Goal: Task Accomplishment & Management: Manage account settings

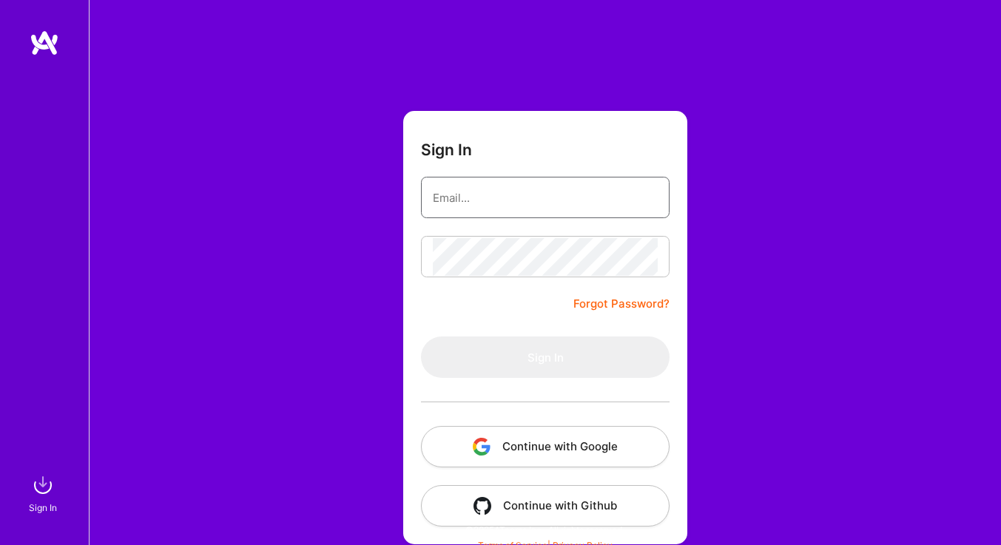
type input "[EMAIL_ADDRESS][DOMAIN_NAME]"
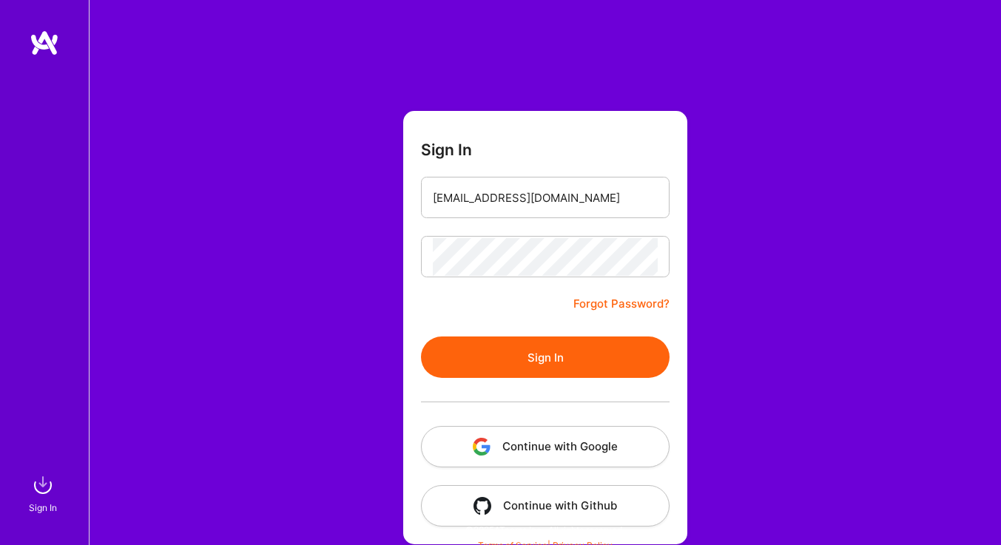
click at [526, 360] on button "Sign In" at bounding box center [545, 357] width 249 height 41
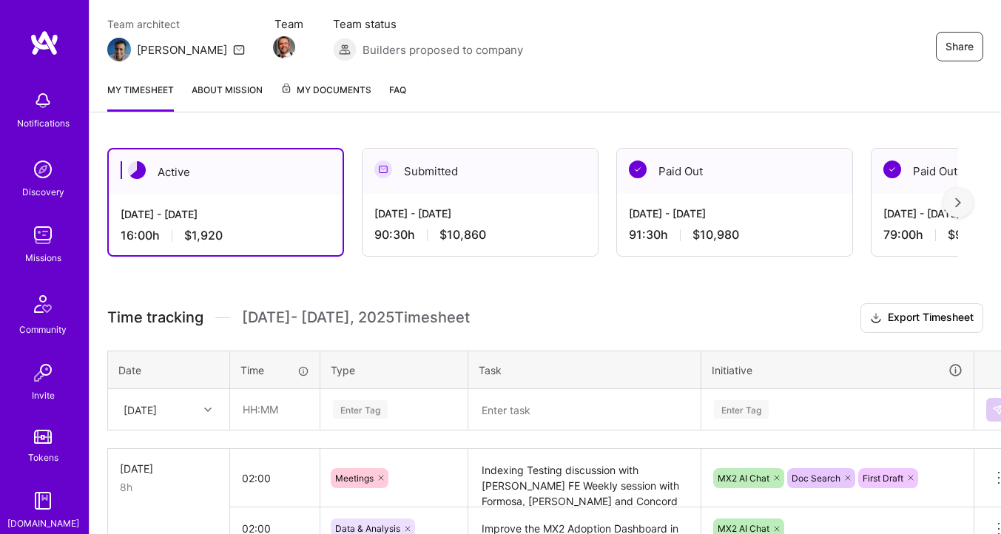
scroll to position [126, 0]
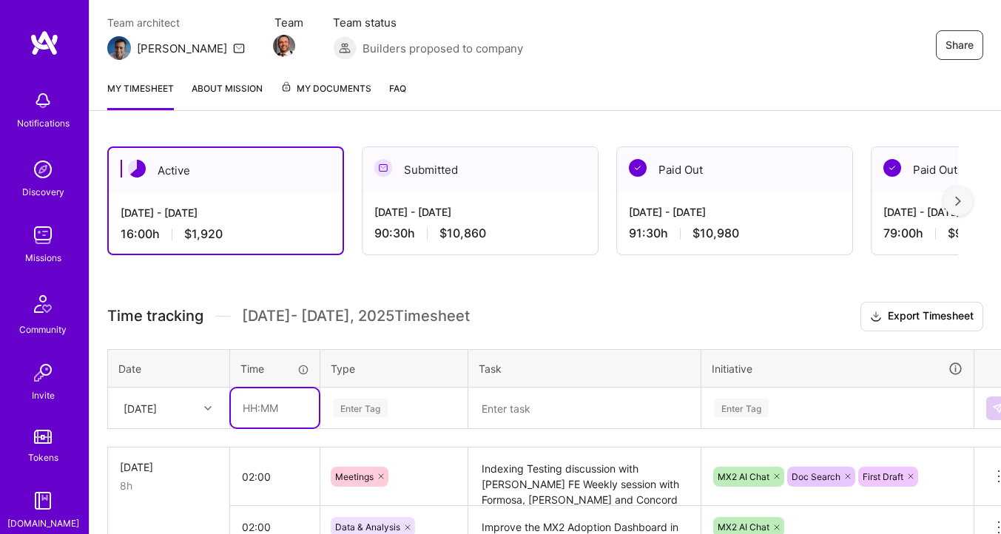
click at [267, 399] on input "text" at bounding box center [275, 407] width 88 height 39
type input "03:00"
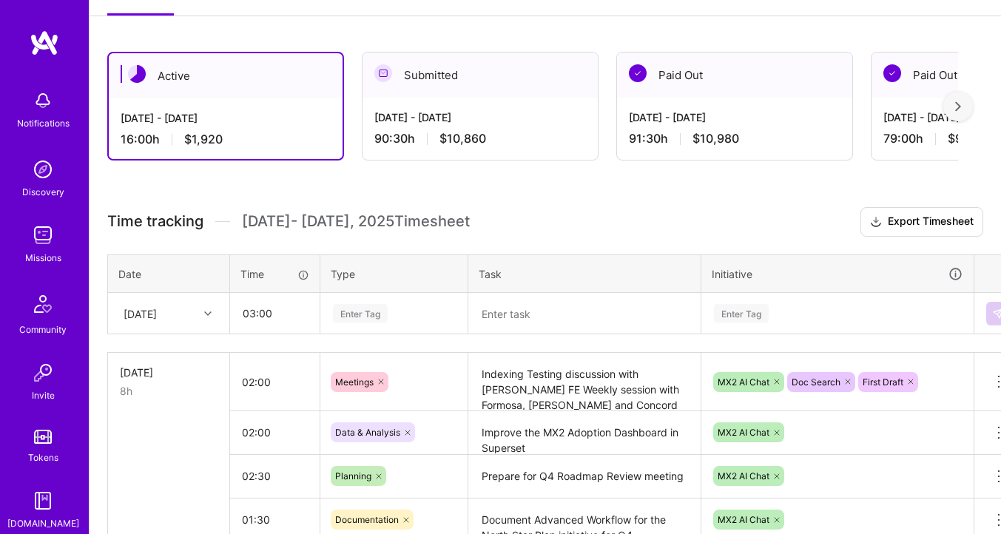
click at [367, 333] on div "Enter Tag" at bounding box center [394, 314] width 146 height 38
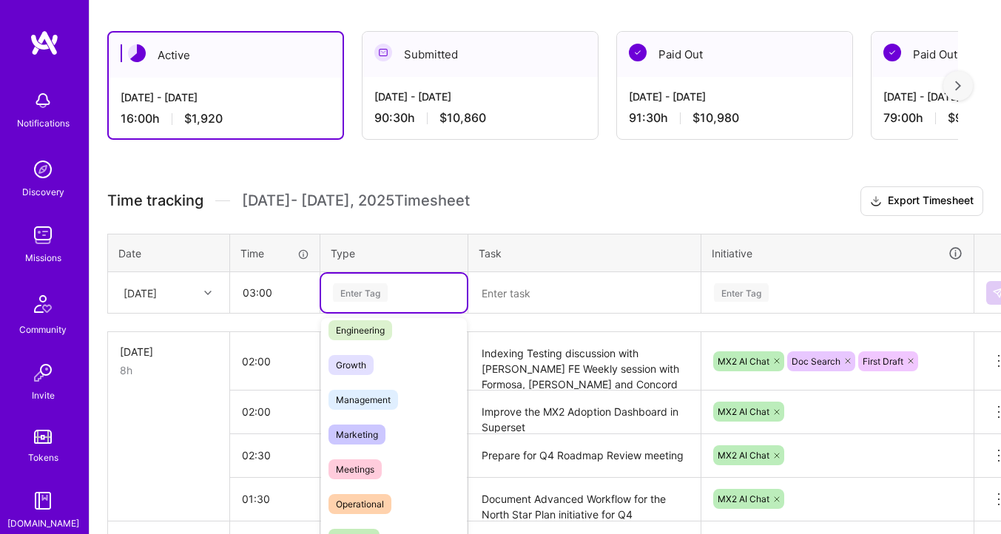
scroll to position [116, 0]
click at [358, 476] on span "Meetings" at bounding box center [355, 469] width 53 height 20
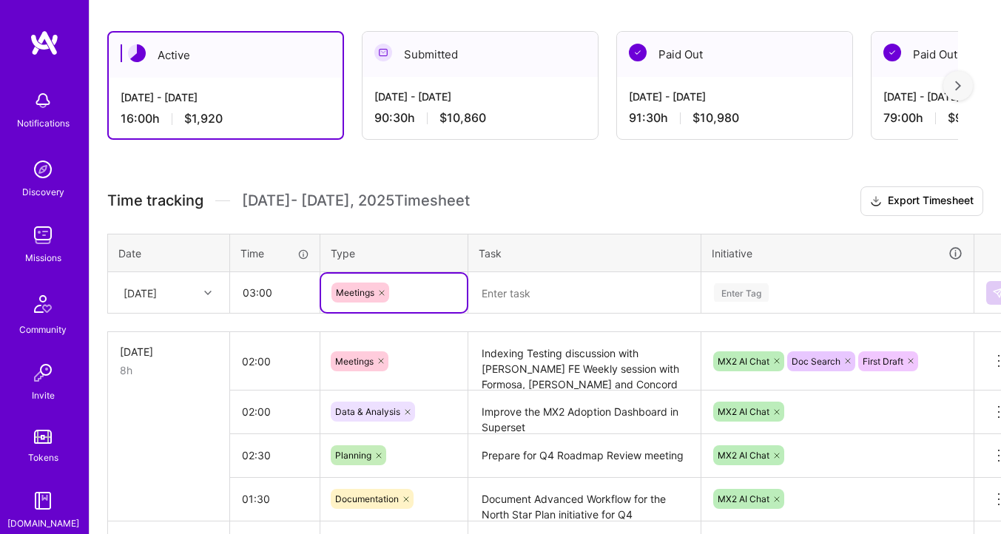
click at [513, 292] on textarea at bounding box center [584, 293] width 229 height 38
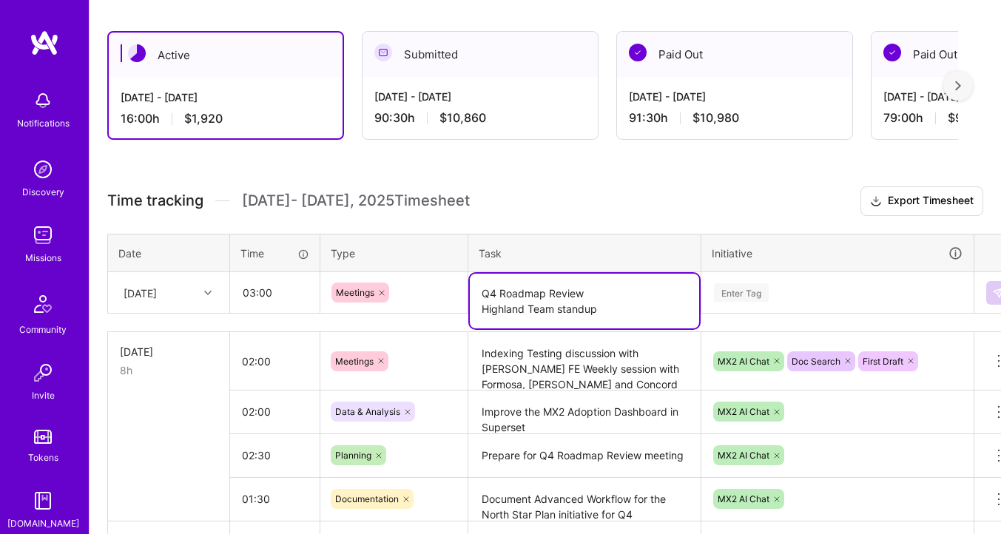
type textarea "Q4 Roadmap Review Highland Team standup"
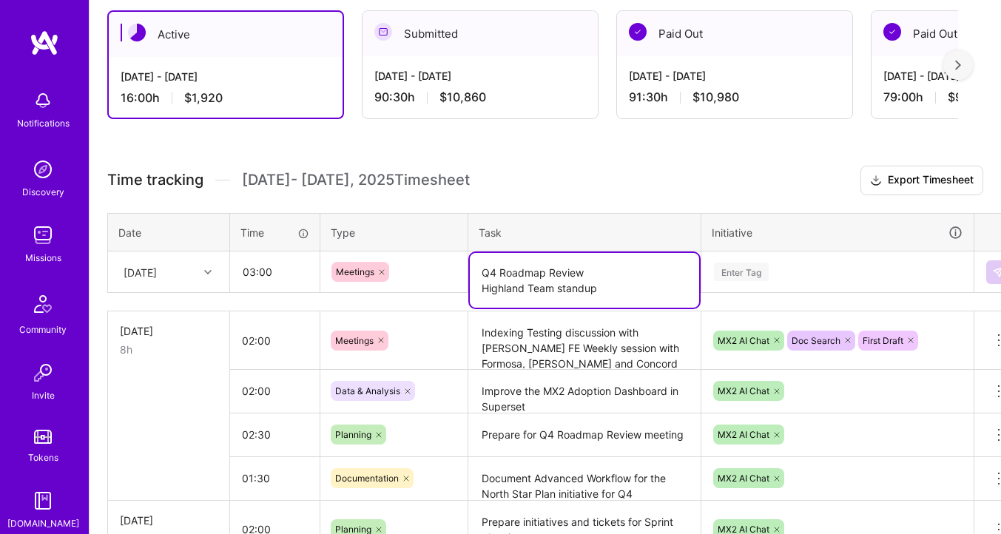
scroll to position [265, 0]
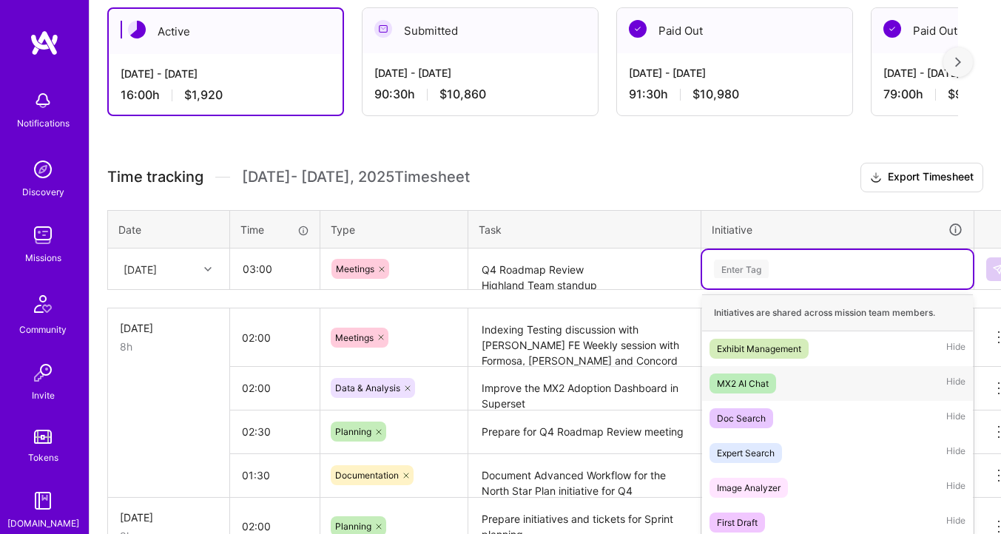
click at [750, 377] on div "MX2 AI Chat" at bounding box center [743, 384] width 52 height 16
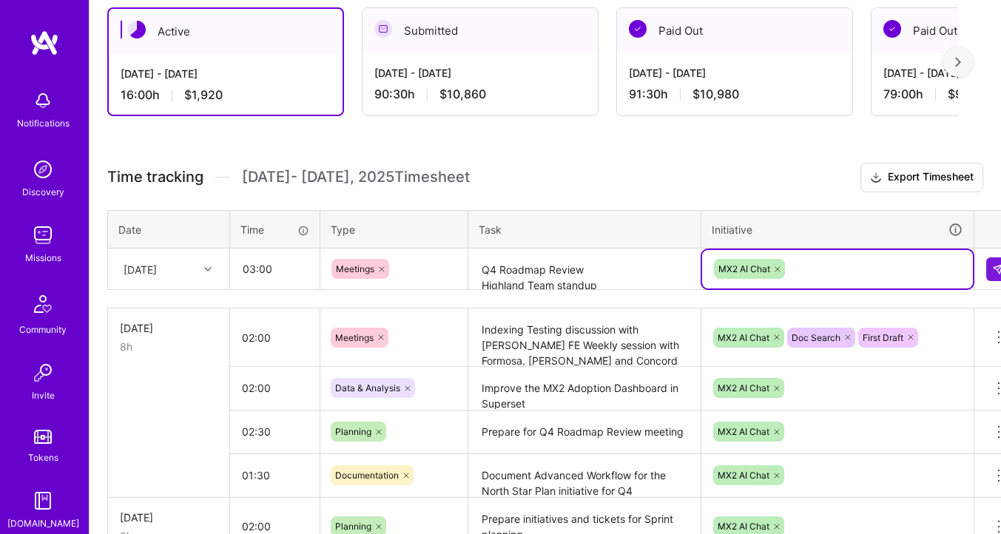
click at [808, 270] on div "MX2 AI Chat" at bounding box center [838, 269] width 250 height 23
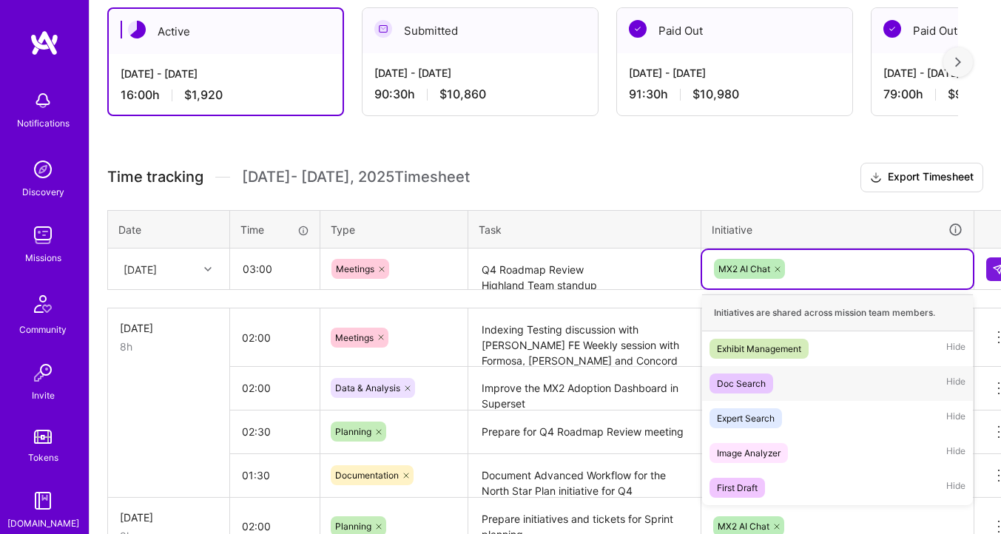
click at [755, 380] on div "Doc Search" at bounding box center [741, 384] width 49 height 16
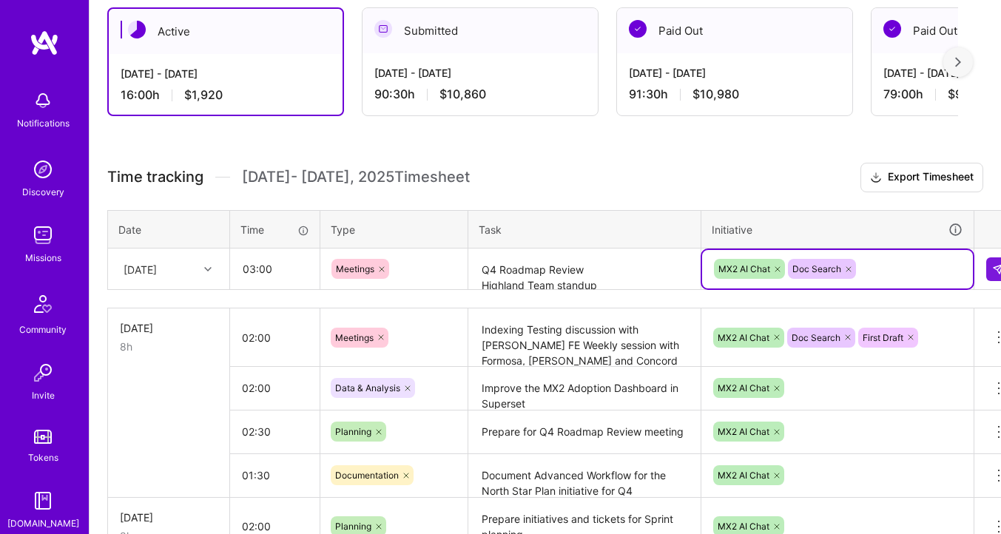
click at [878, 266] on div "MX2 AI Chat Doc Search" at bounding box center [838, 269] width 250 height 23
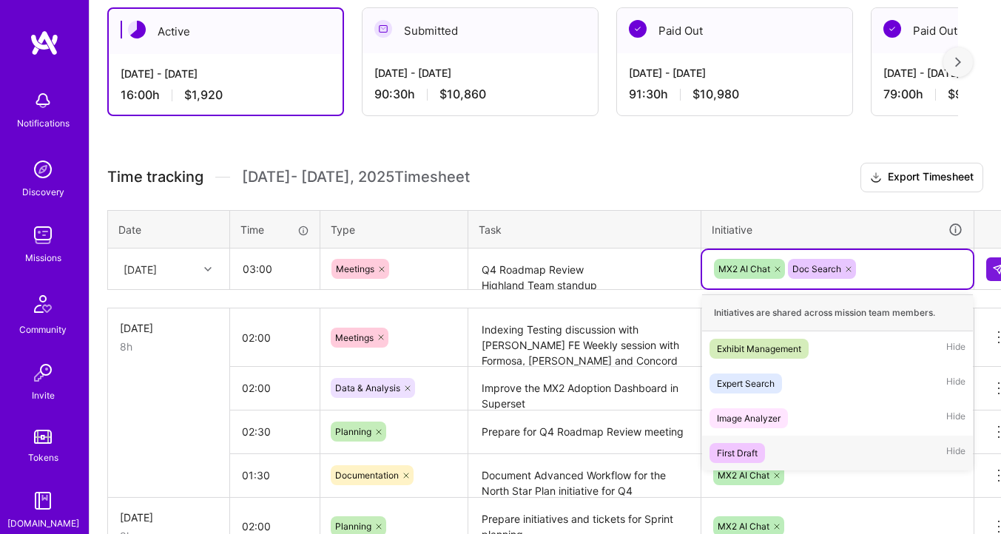
click at [745, 449] on div "First Draft" at bounding box center [737, 453] width 41 height 16
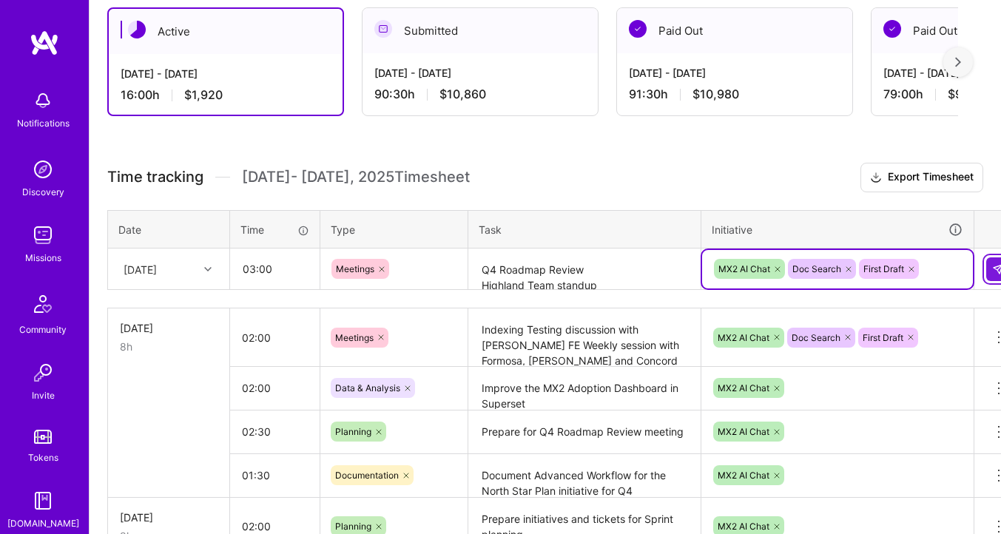
click at [999, 267] on img at bounding box center [998, 269] width 12 height 12
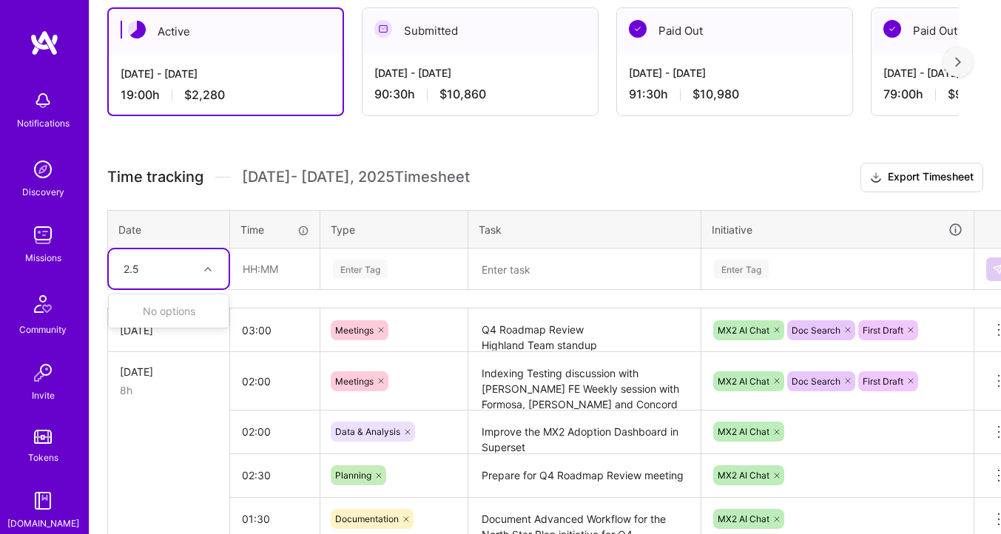
type input "2.5"
type input "02:30"
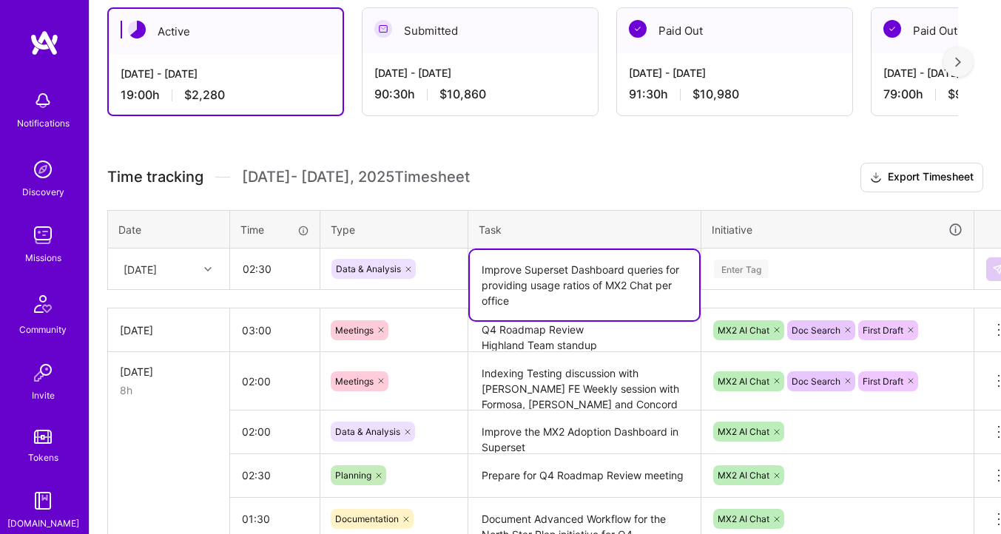
type textarea "Improve Superset Dashboard queries for providing usage ratios of MX2 Chat per o…"
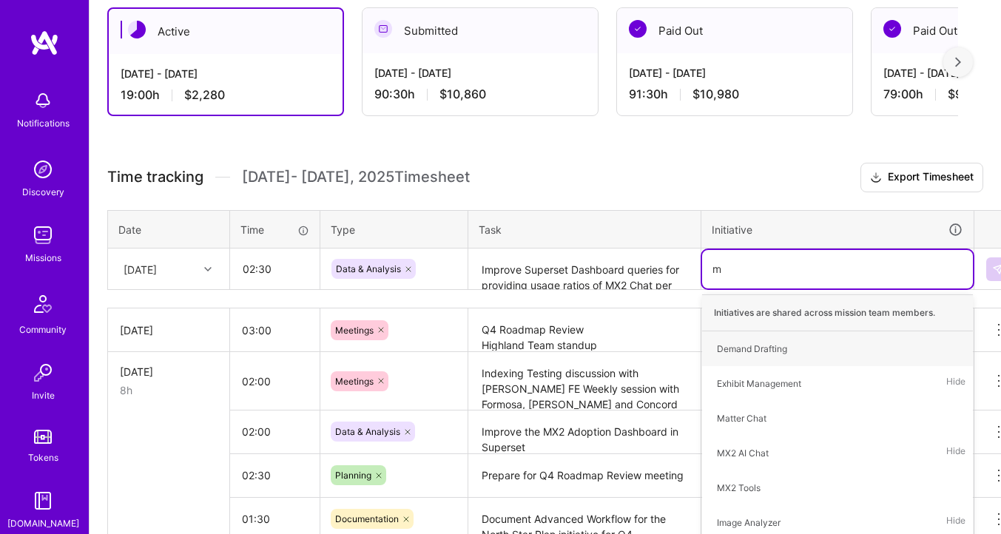
type input "mx"
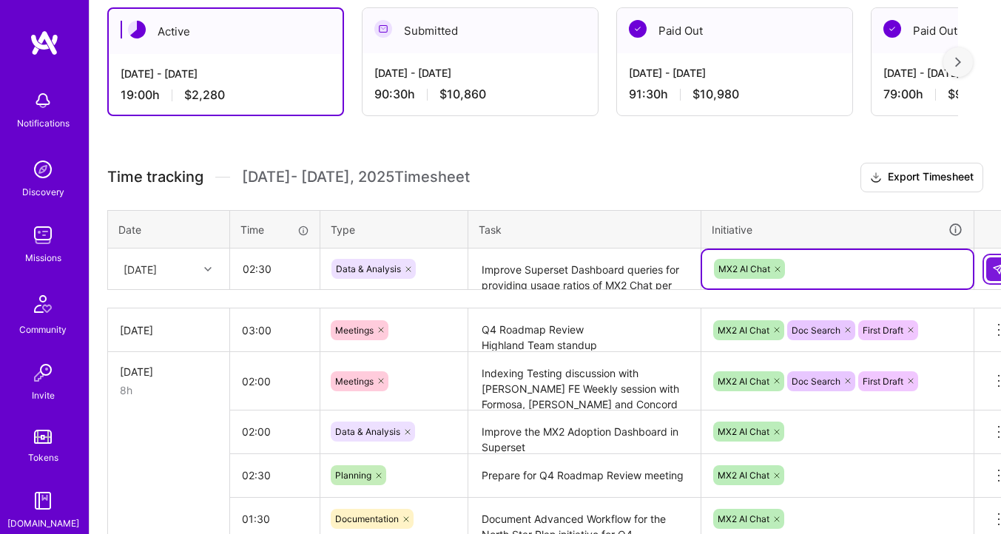
click at [996, 272] on img at bounding box center [998, 269] width 12 height 12
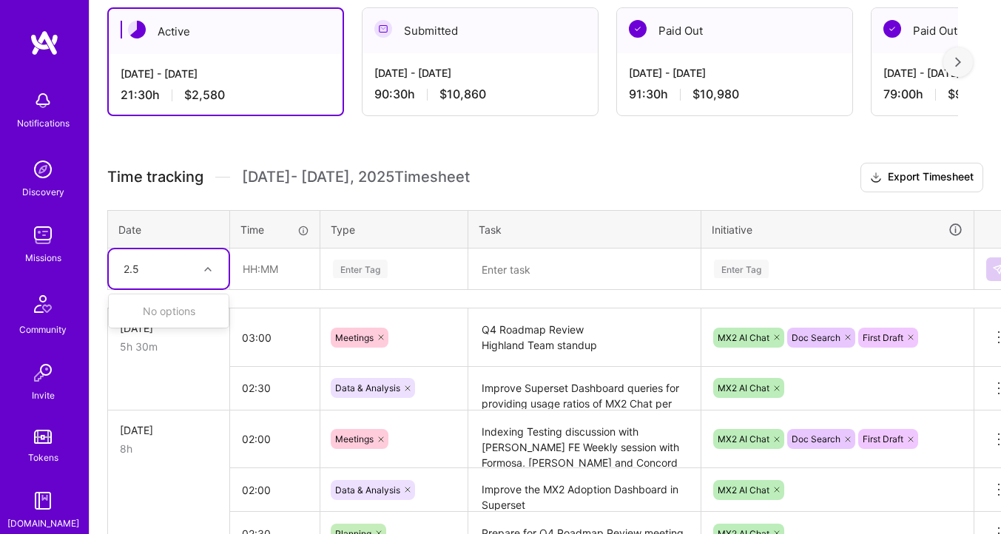
type input "2.5"
type input "02:30"
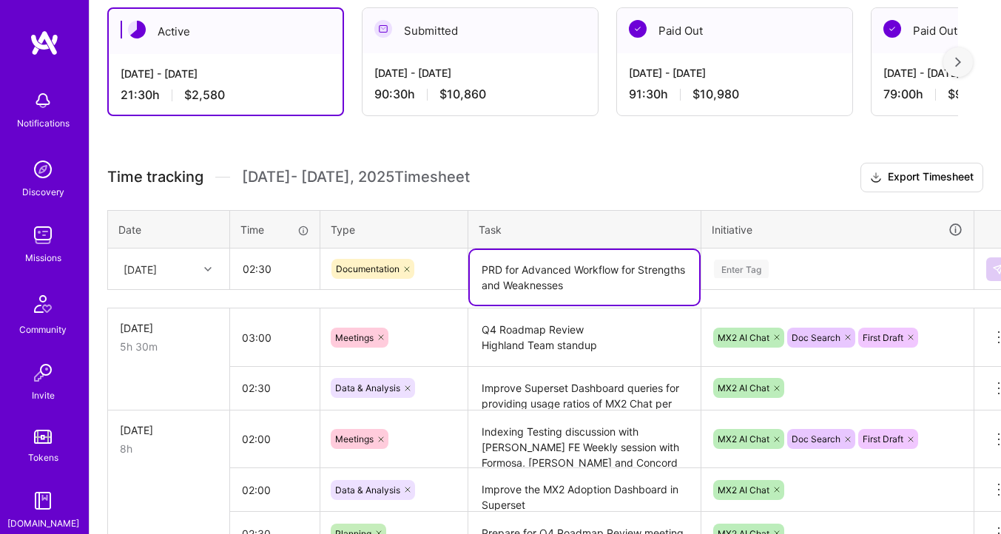
type textarea "PRD for Advanced Workflow for Strengths and Weaknesses"
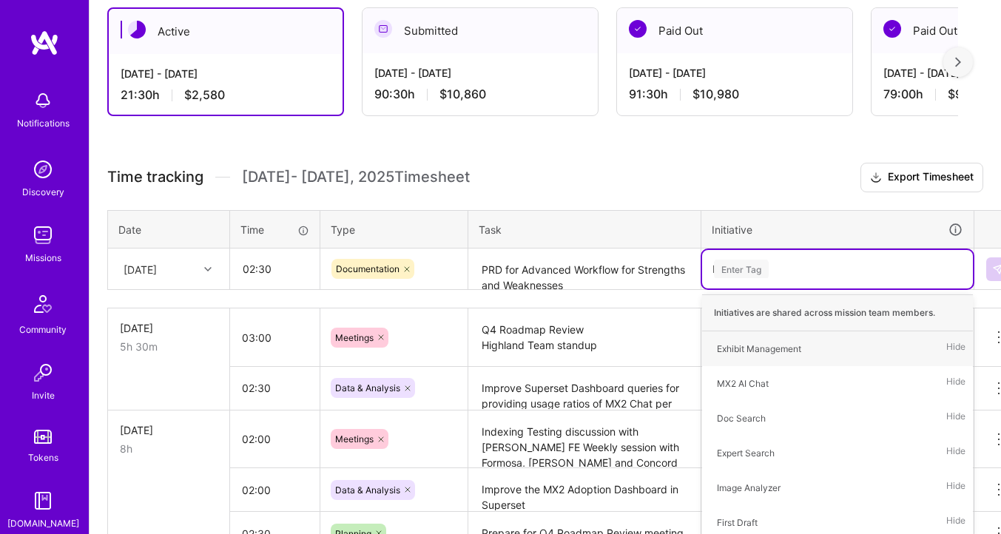
type input "MX"
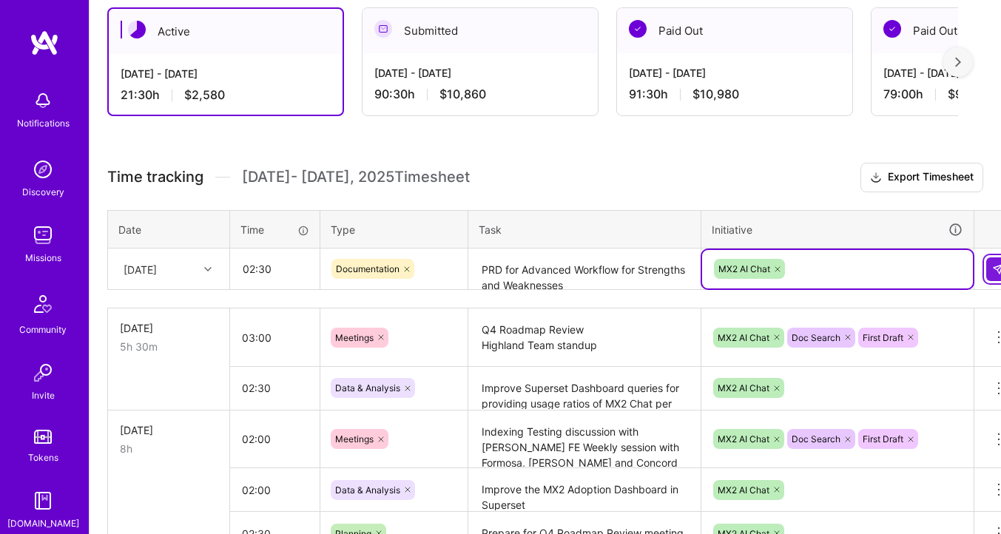
click at [993, 275] on button at bounding box center [998, 270] width 24 height 24
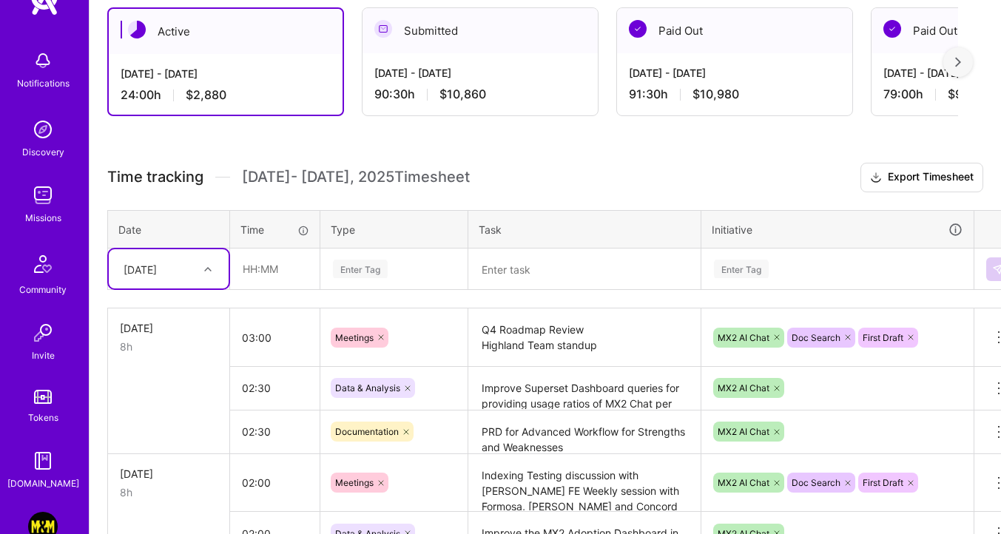
scroll to position [0, 0]
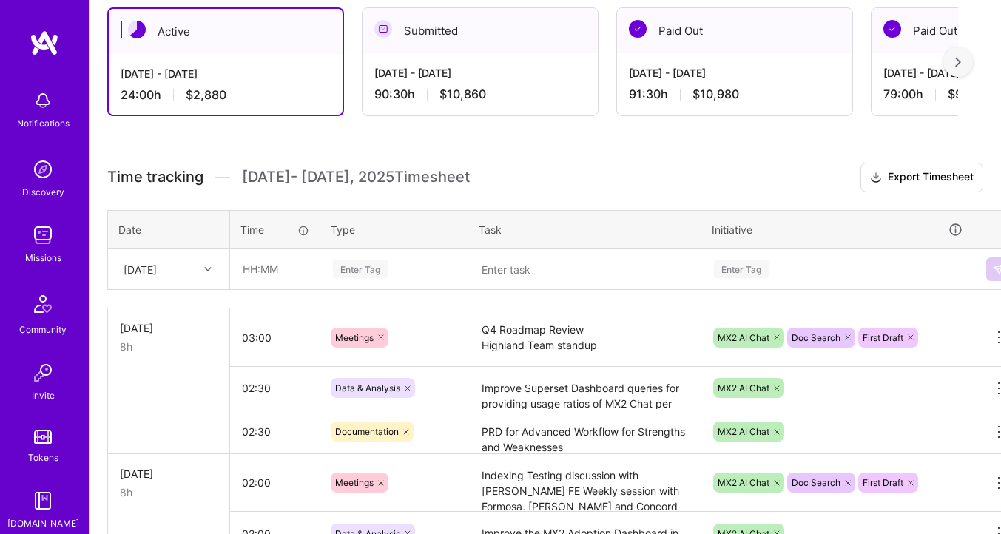
click at [33, 234] on img at bounding box center [43, 236] width 30 height 30
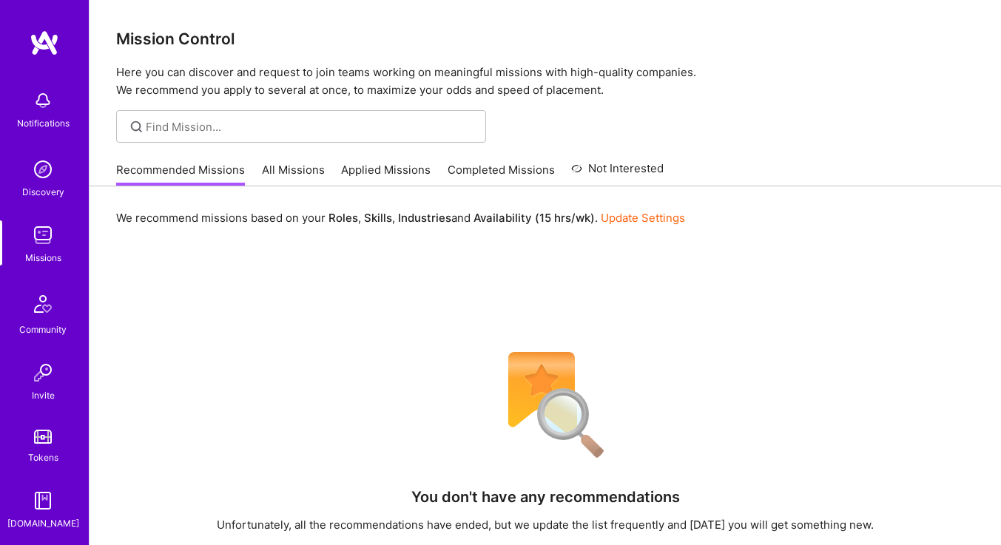
click at [306, 168] on link "All Missions" at bounding box center [293, 174] width 63 height 24
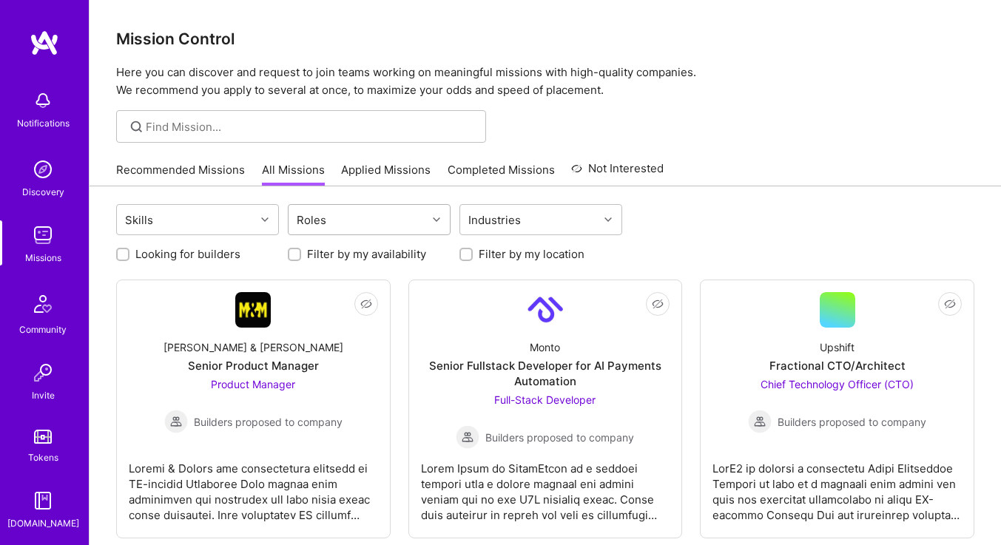
click at [380, 212] on div "Roles" at bounding box center [358, 220] width 138 height 30
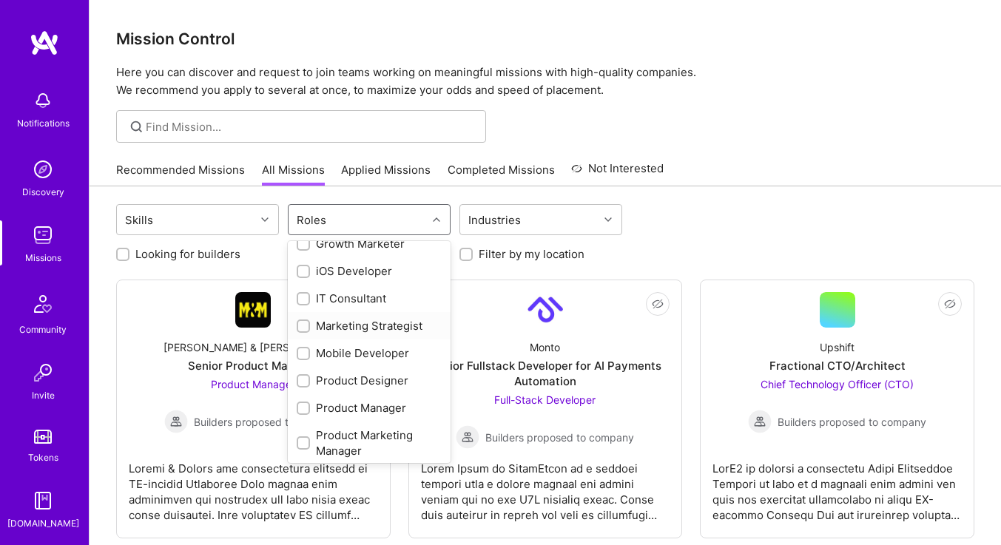
scroll to position [469, 0]
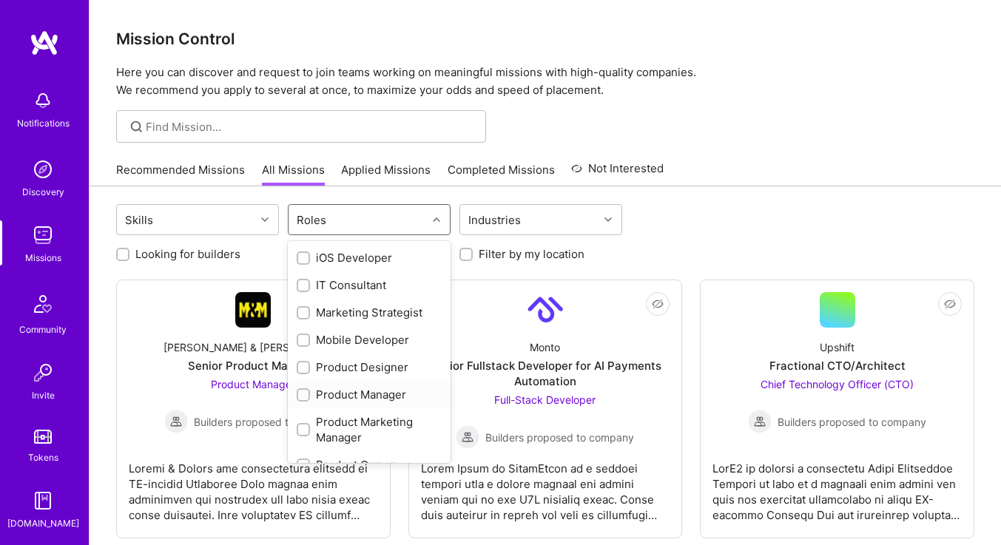
click at [374, 394] on div "Product Manager" at bounding box center [369, 395] width 145 height 16
checkbox input "true"
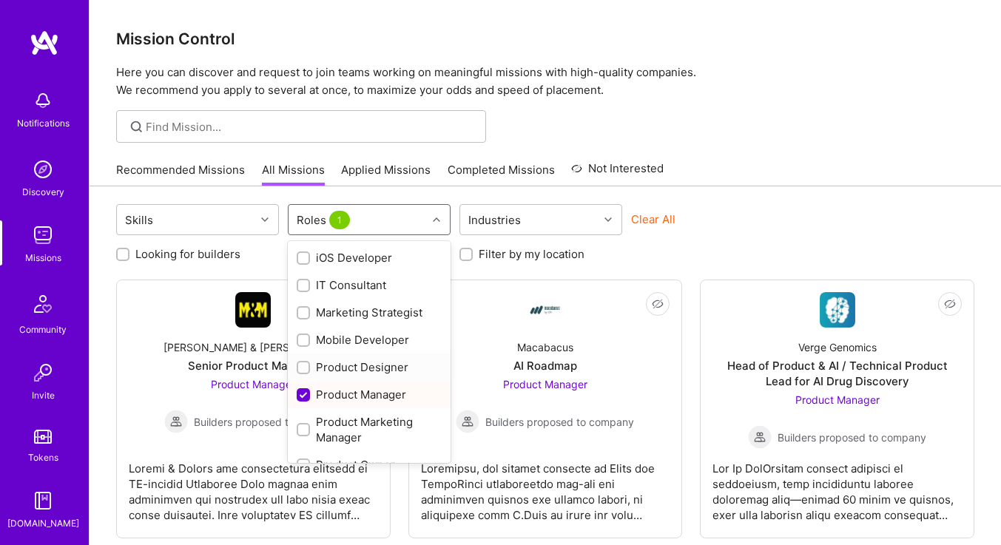
scroll to position [0, 0]
click at [360, 315] on div "AI Product Manager" at bounding box center [369, 313] width 145 height 16
checkbox input "true"
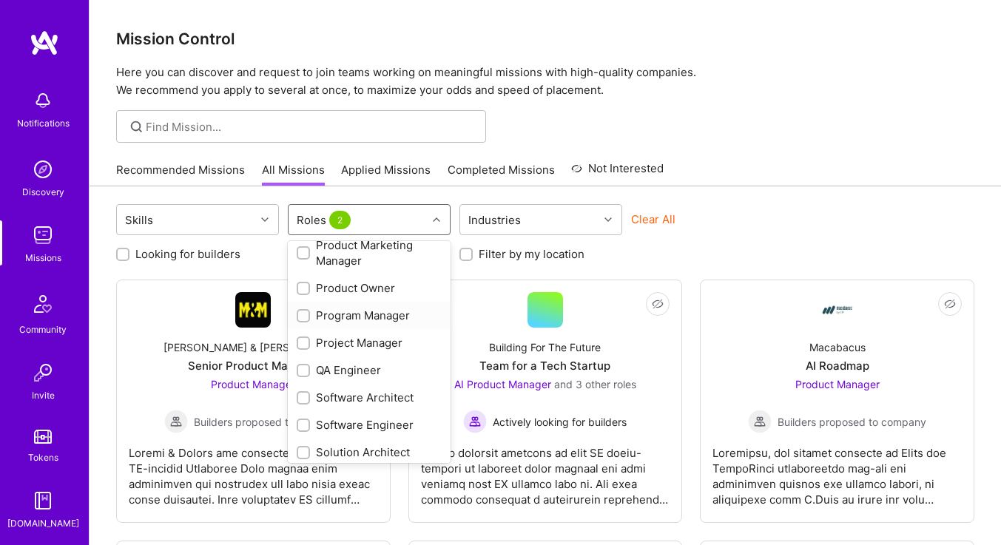
scroll to position [646, 0]
click at [355, 293] on div "Product Owner" at bounding box center [369, 288] width 145 height 16
checkbox input "true"
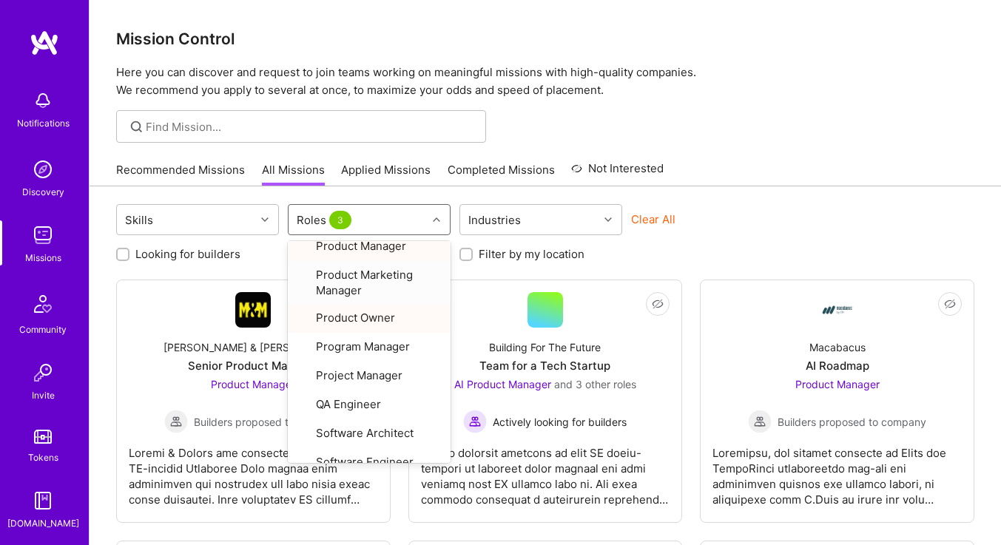
click at [763, 115] on div at bounding box center [546, 126] width 912 height 33
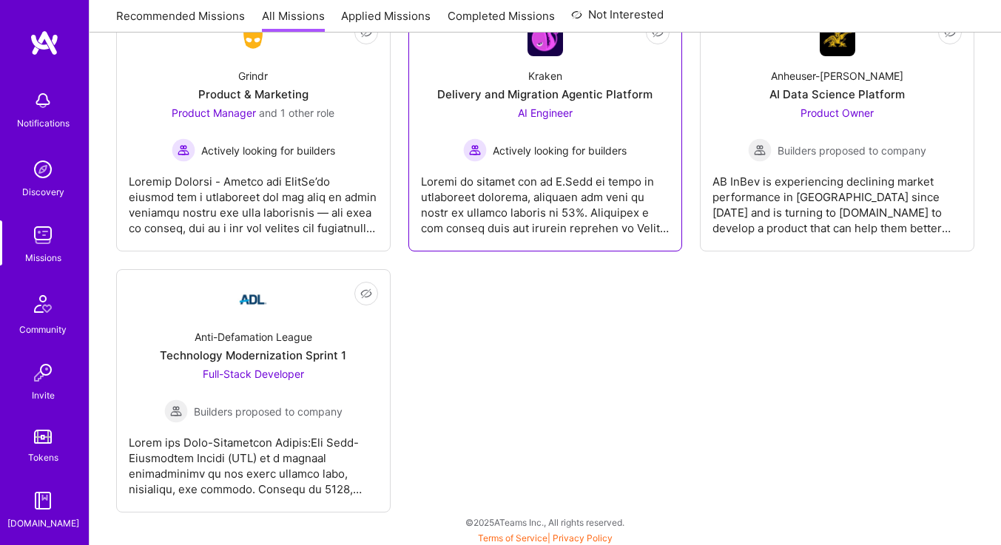
scroll to position [813, 0]
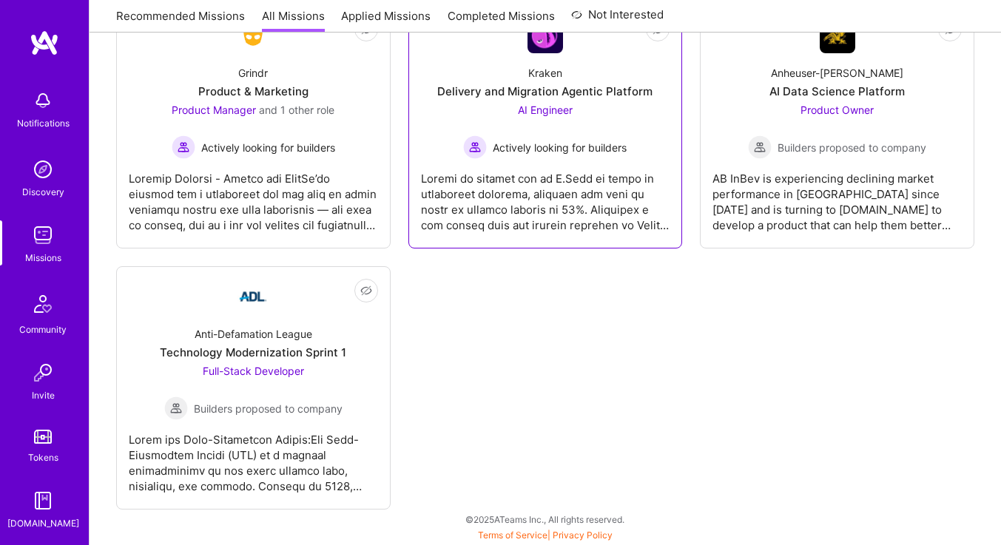
click at [605, 193] on div at bounding box center [545, 196] width 249 height 74
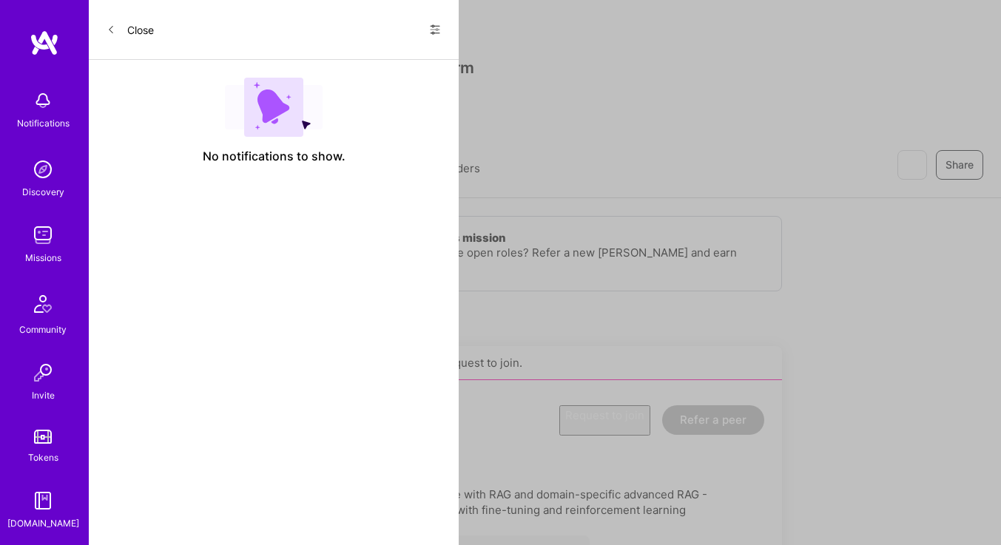
scroll to position [813, 0]
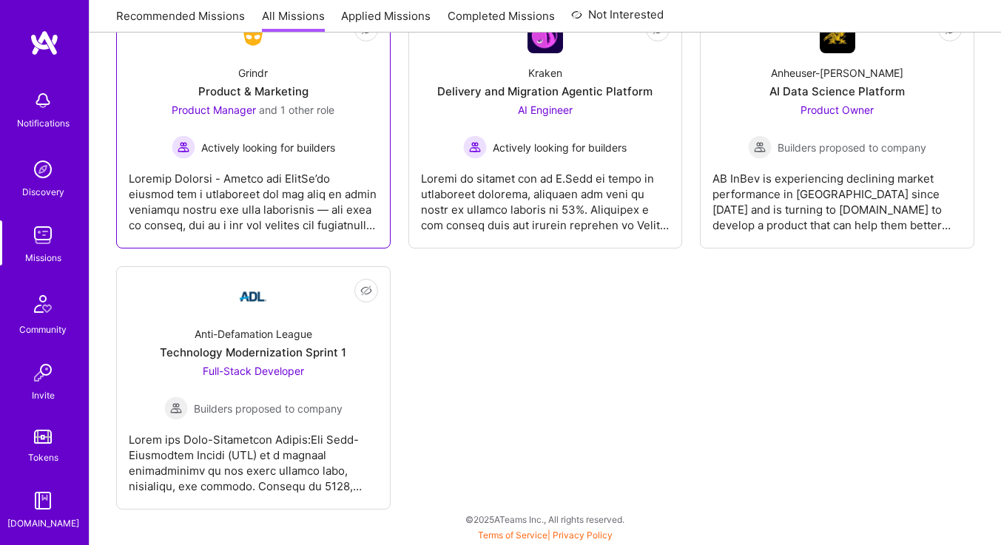
click at [289, 171] on div at bounding box center [253, 196] width 249 height 74
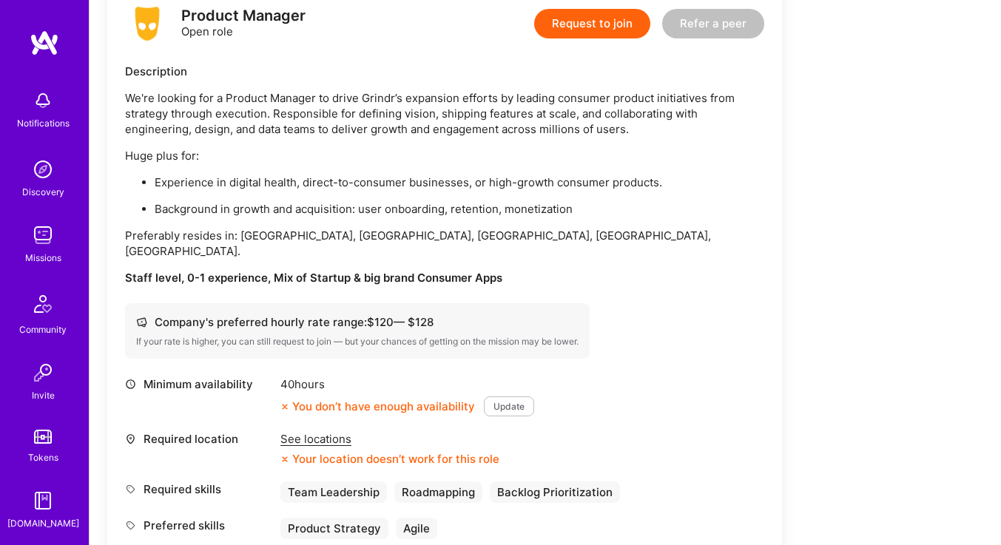
scroll to position [399, 0]
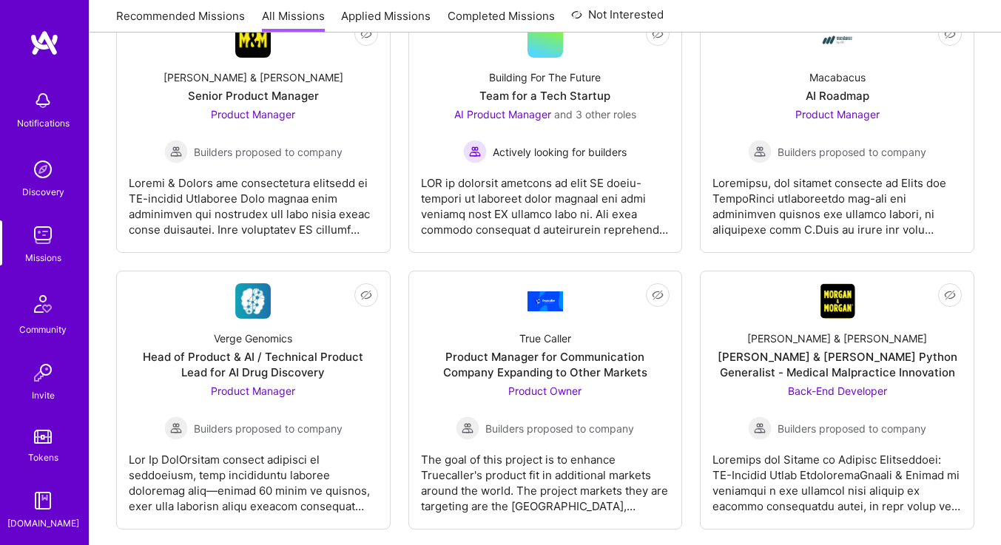
scroll to position [195, 0]
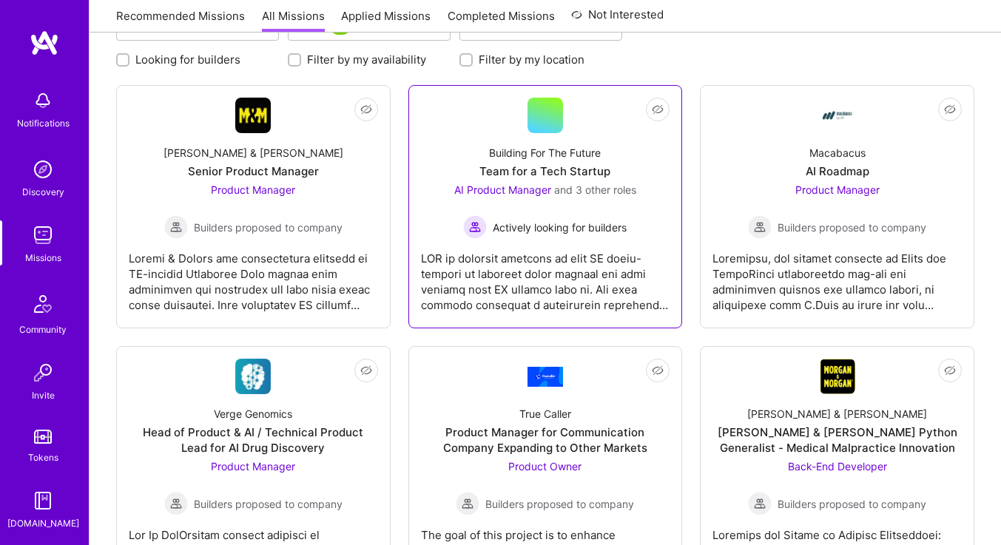
click at [413, 160] on div "Not Interested Building For The Future Team for a Tech Startup AI Product Manag…" at bounding box center [545, 206] width 275 height 243
click at [485, 162] on div "Building For The Future Team for a Tech Startup AI Product Manager and 3 other …" at bounding box center [545, 186] width 249 height 106
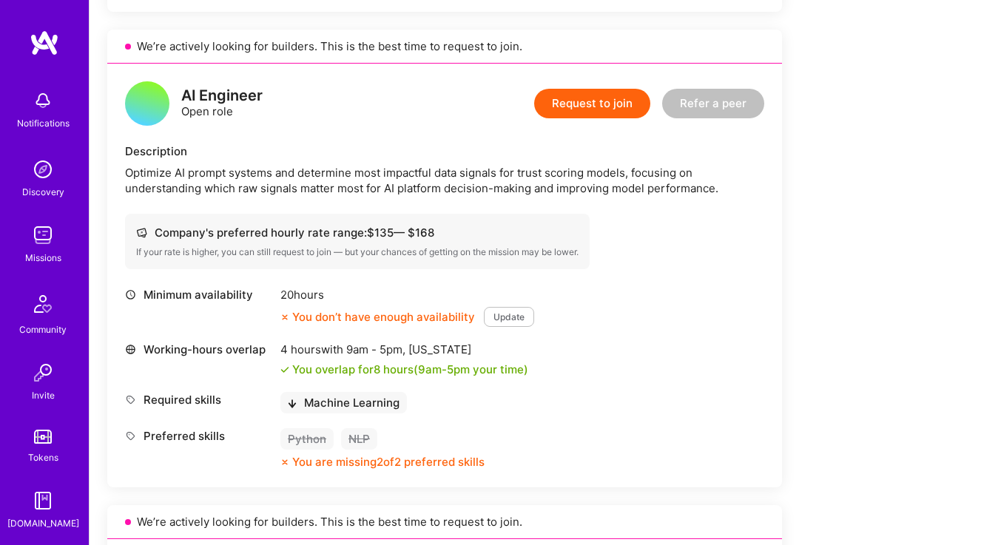
scroll to position [390, 0]
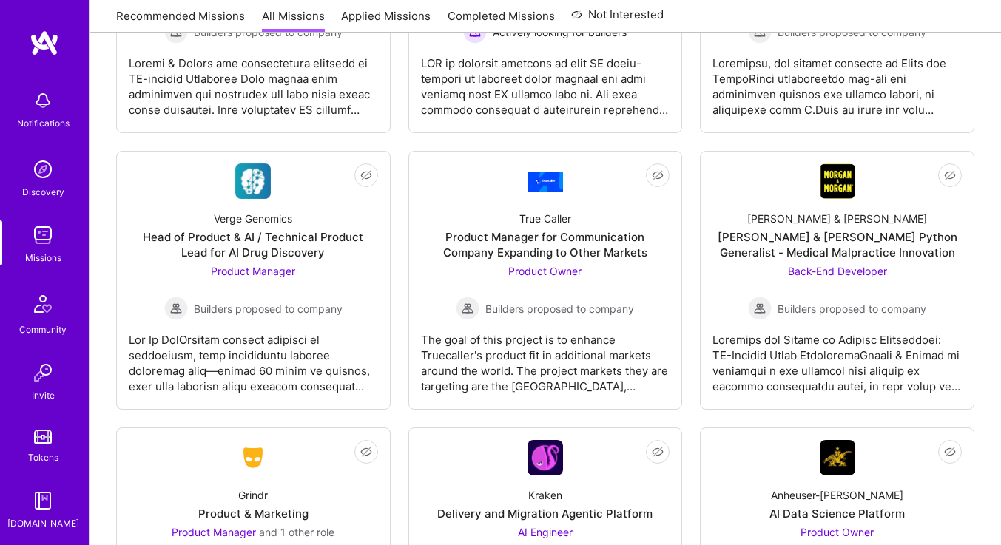
scroll to position [195, 0]
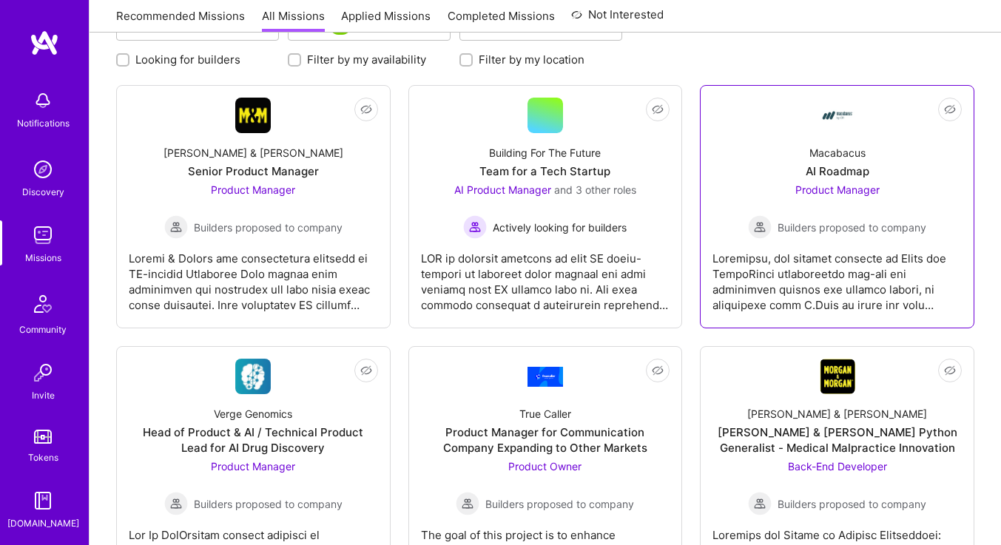
click at [720, 150] on div "Macabacus AI Roadmap Product Manager Builders proposed to company" at bounding box center [837, 186] width 249 height 106
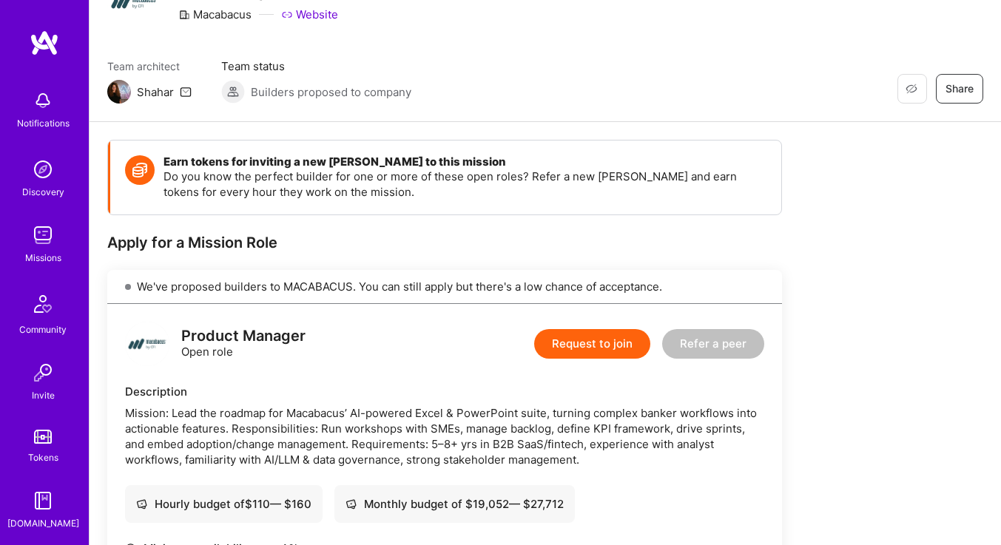
scroll to position [332, 0]
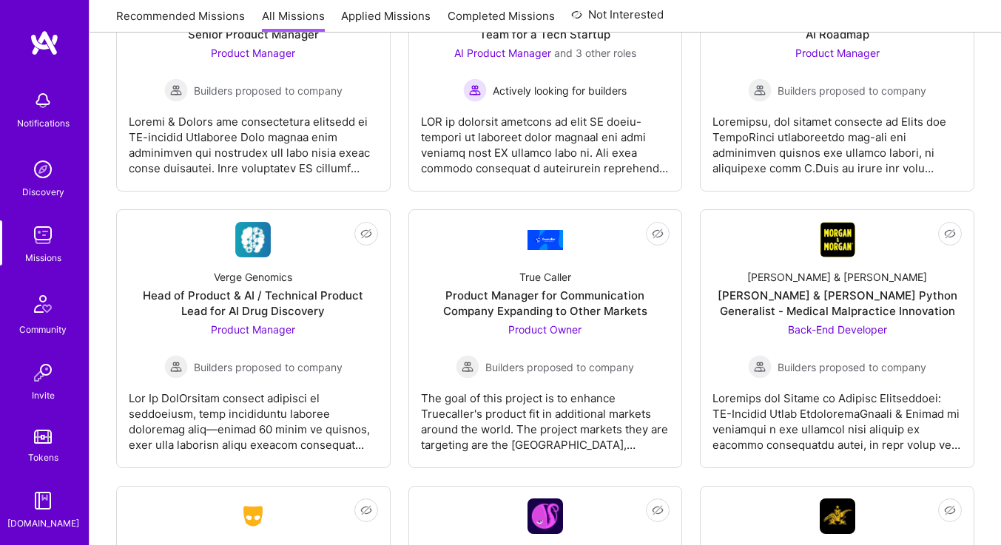
scroll to position [195, 0]
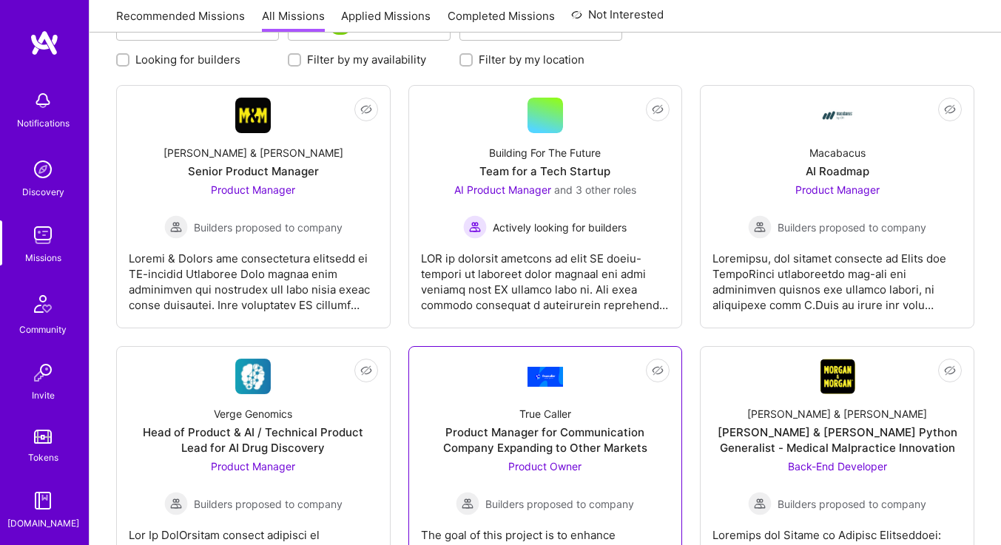
click at [616, 372] on link "Not Interested True Caller Product Manager for Communication Company Expanding …" at bounding box center [545, 476] width 249 height 234
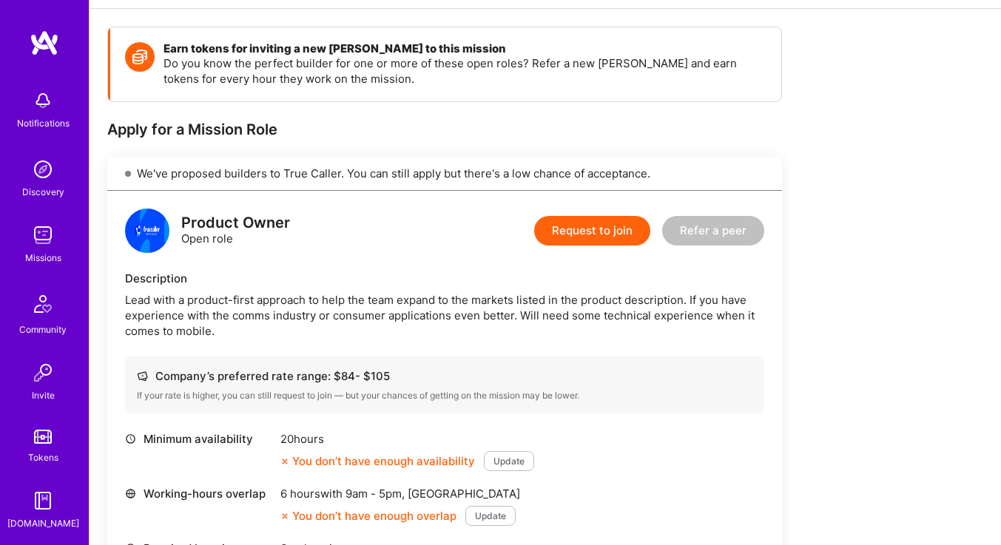
scroll to position [195, 0]
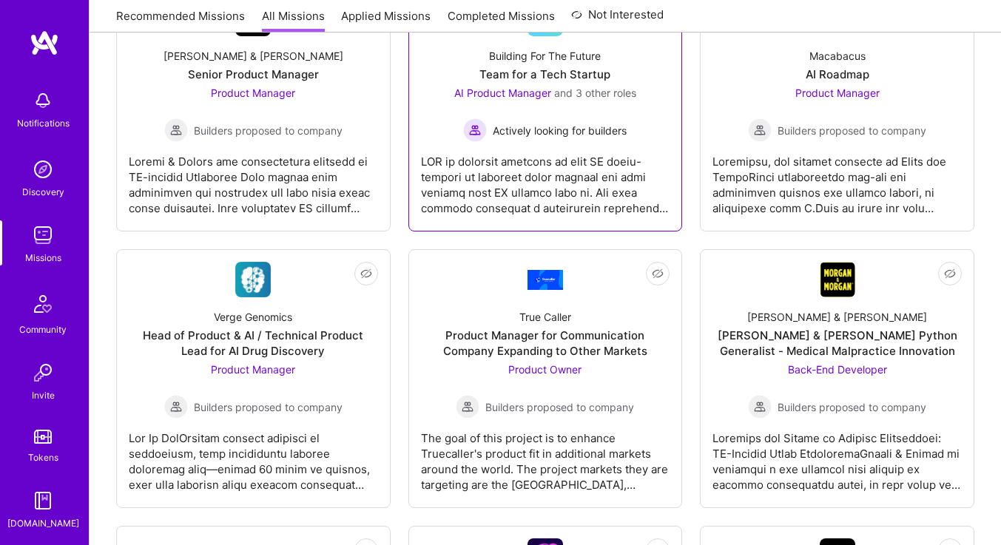
scroll to position [292, 0]
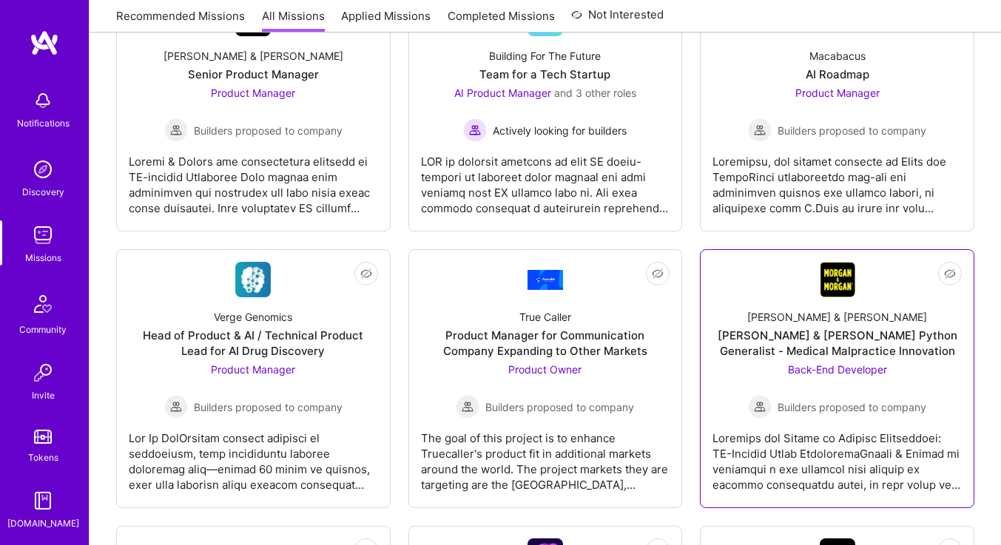
click at [730, 266] on link "Not Interested [PERSON_NAME] & [PERSON_NAME] & [PERSON_NAME] Python Generalist …" at bounding box center [837, 379] width 249 height 234
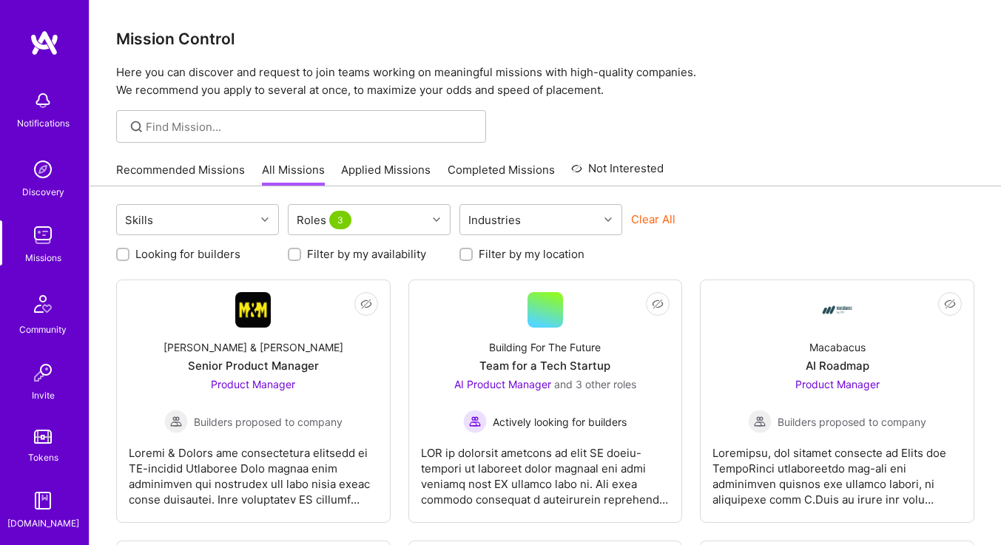
scroll to position [292, 0]
